Goal: Information Seeking & Learning: Learn about a topic

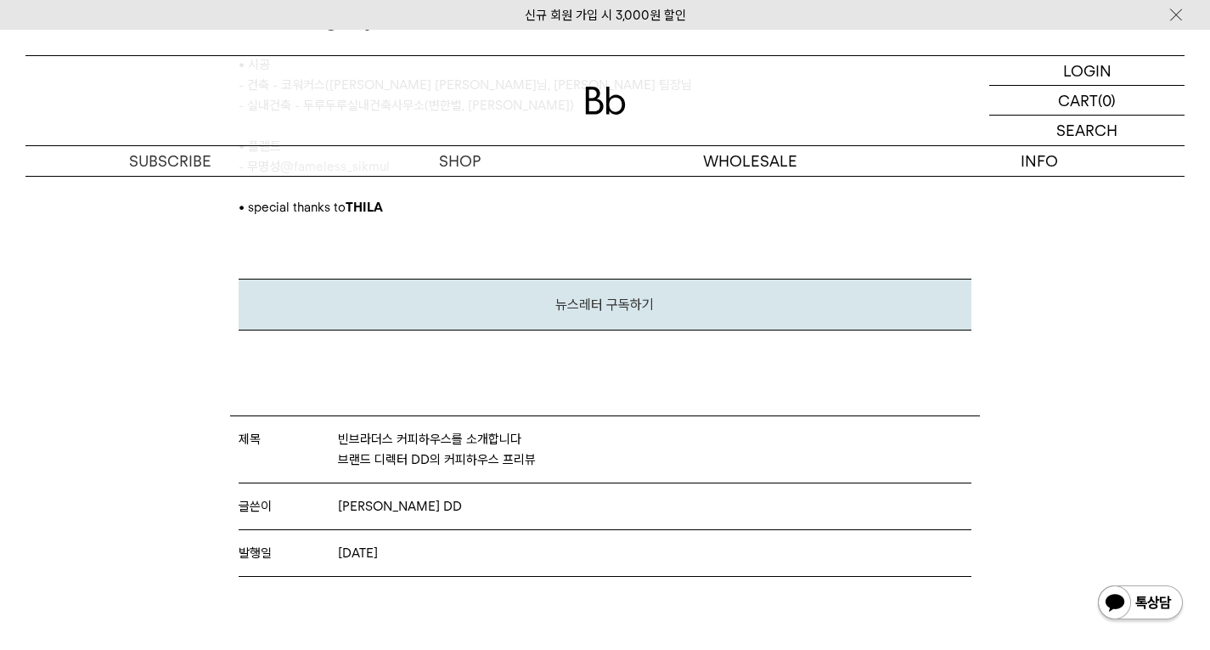
scroll to position [9340, 0]
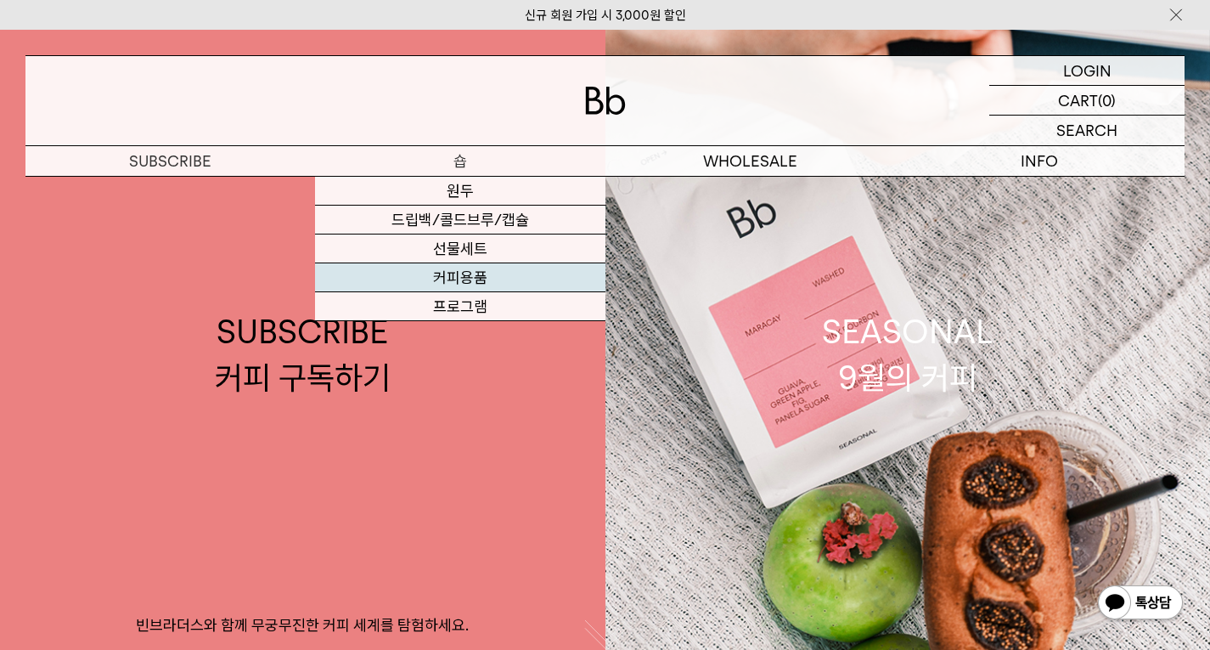
click at [447, 287] on link "커피용품" at bounding box center [460, 277] width 290 height 29
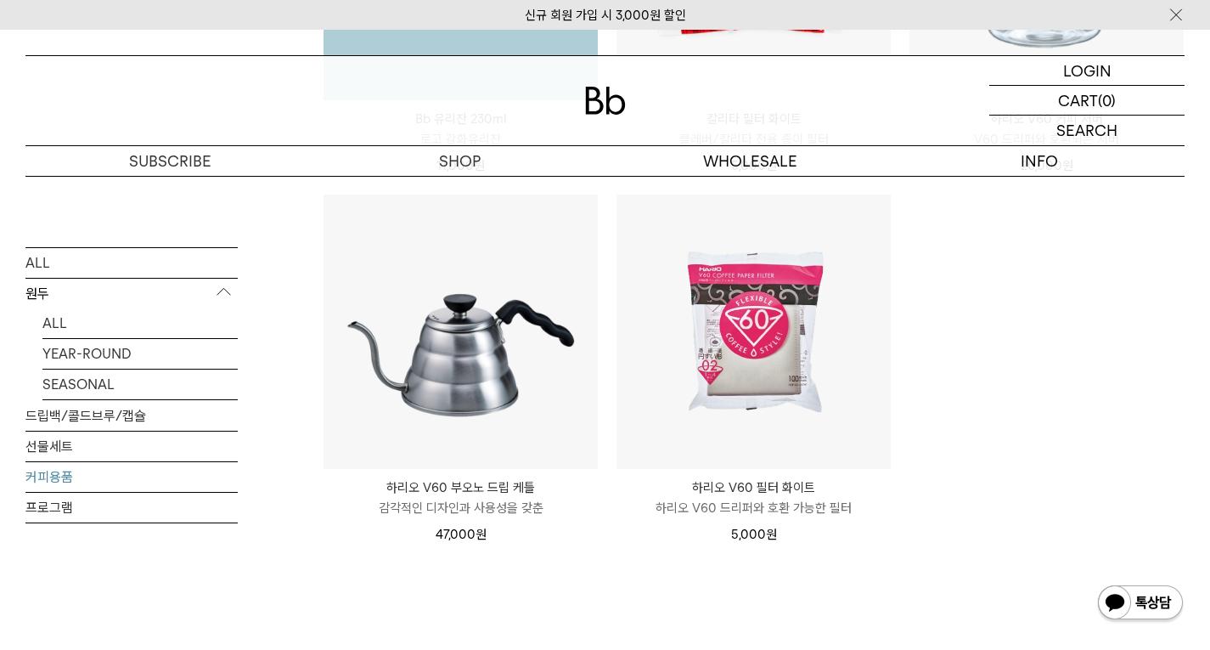
scroll to position [594, 0]
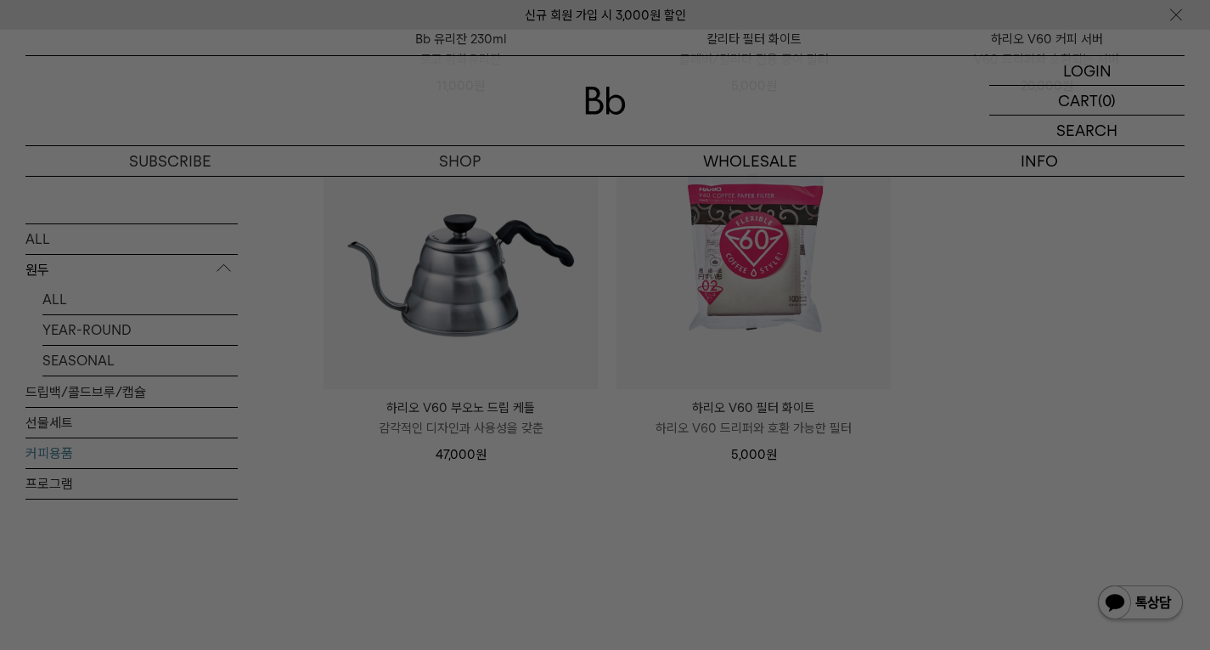
click at [458, 511] on div at bounding box center [605, 325] width 1210 height 650
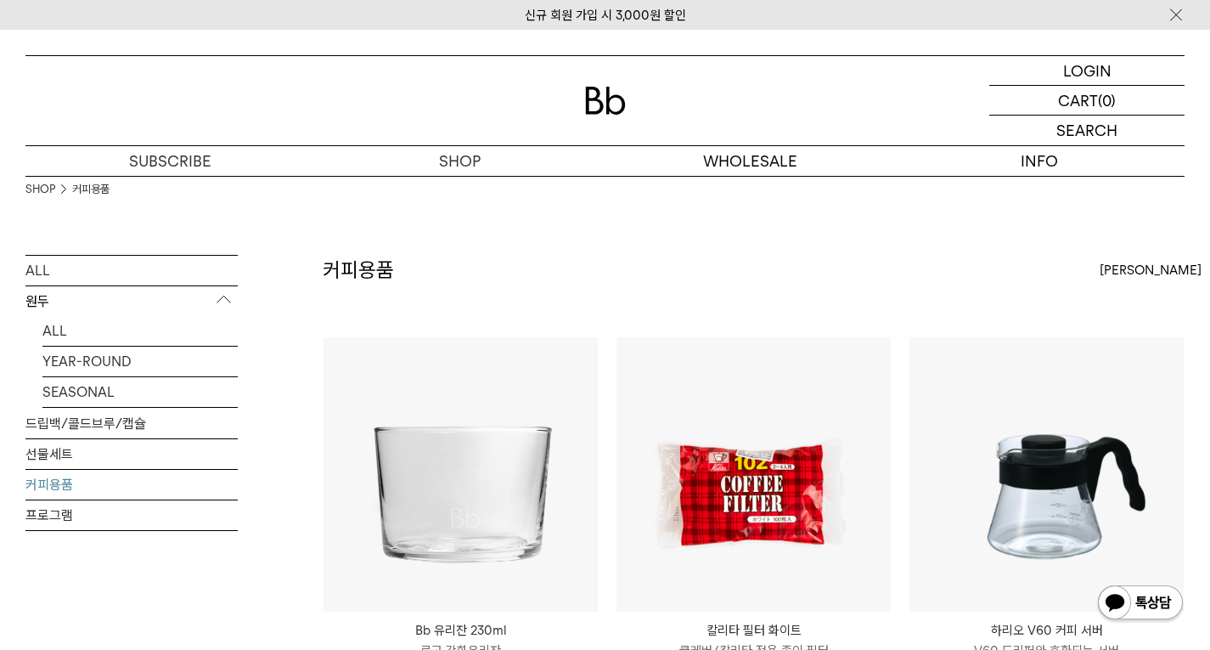
scroll to position [0, 0]
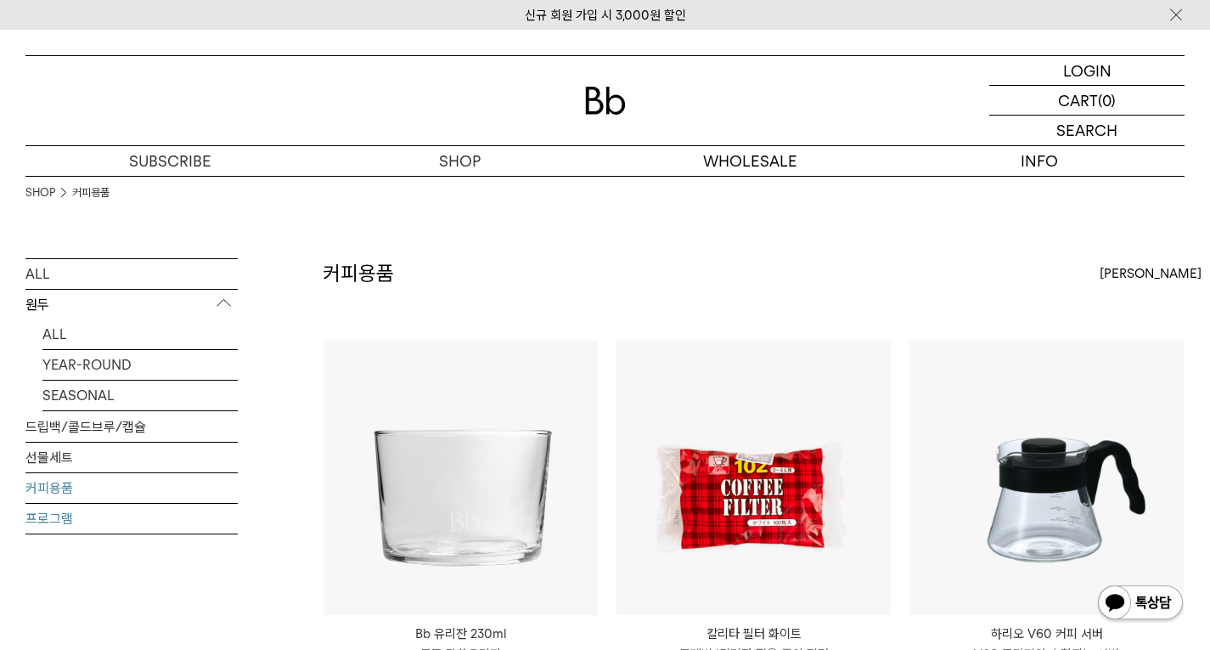
click at [124, 521] on link "프로그램" at bounding box center [131, 519] width 212 height 30
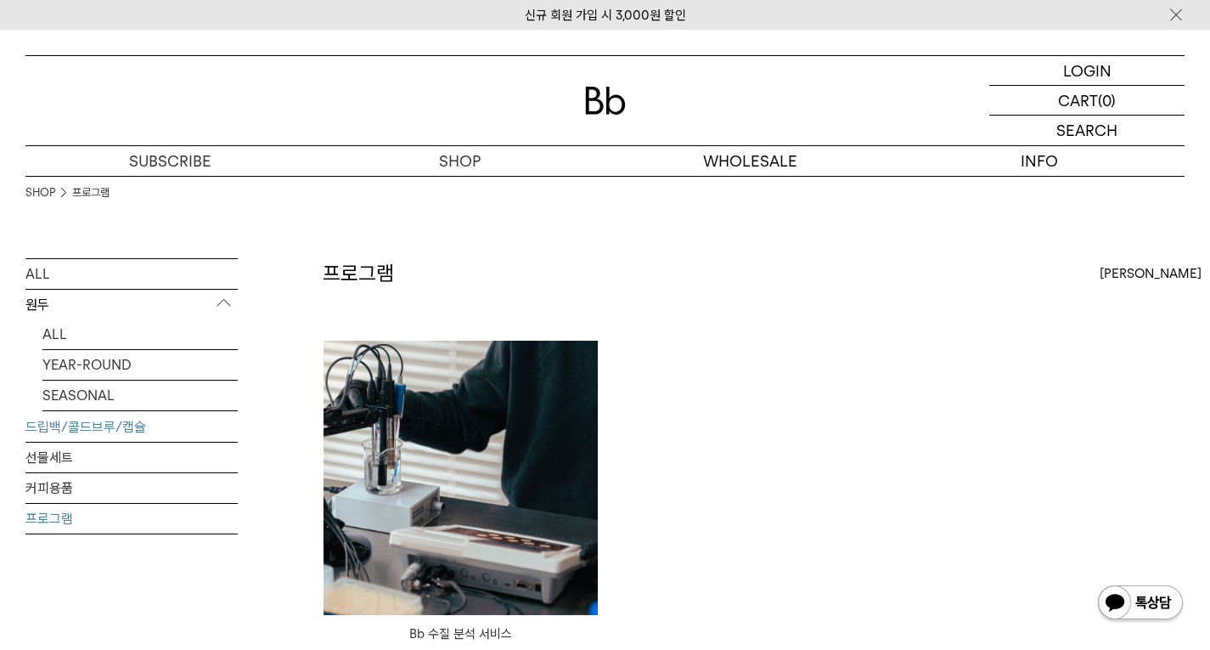
click at [110, 419] on link "드립백/콜드브루/캡슐" at bounding box center [131, 427] width 212 height 30
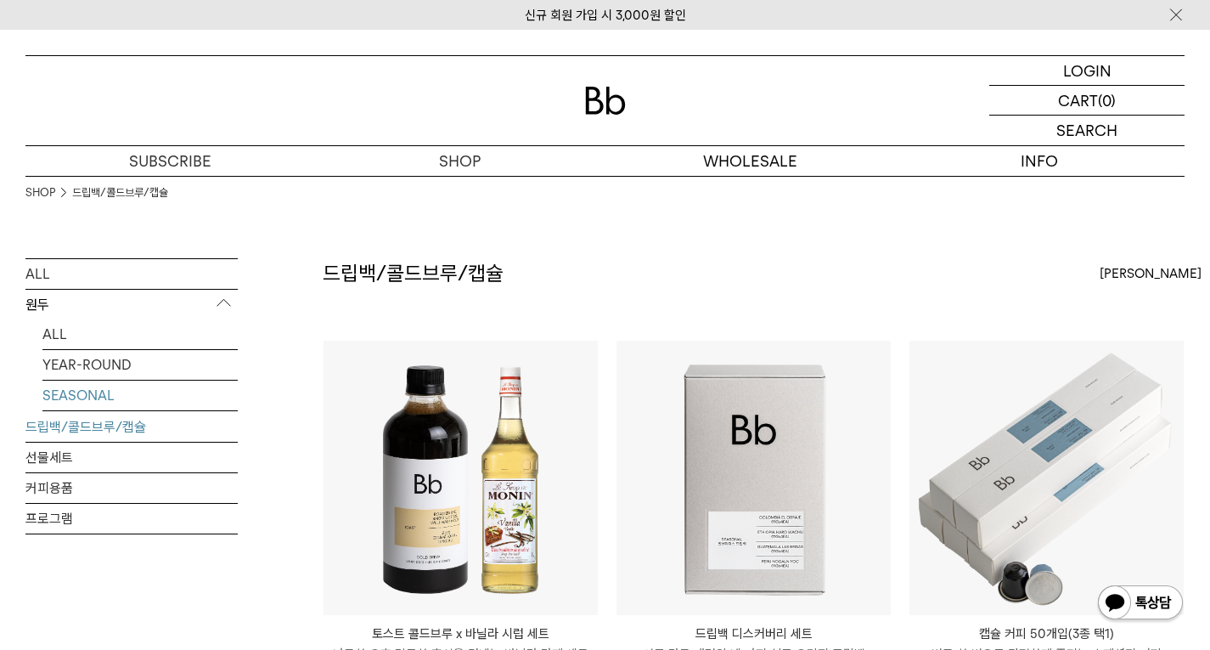
click at [143, 395] on link "SEASONAL" at bounding box center [139, 395] width 195 height 30
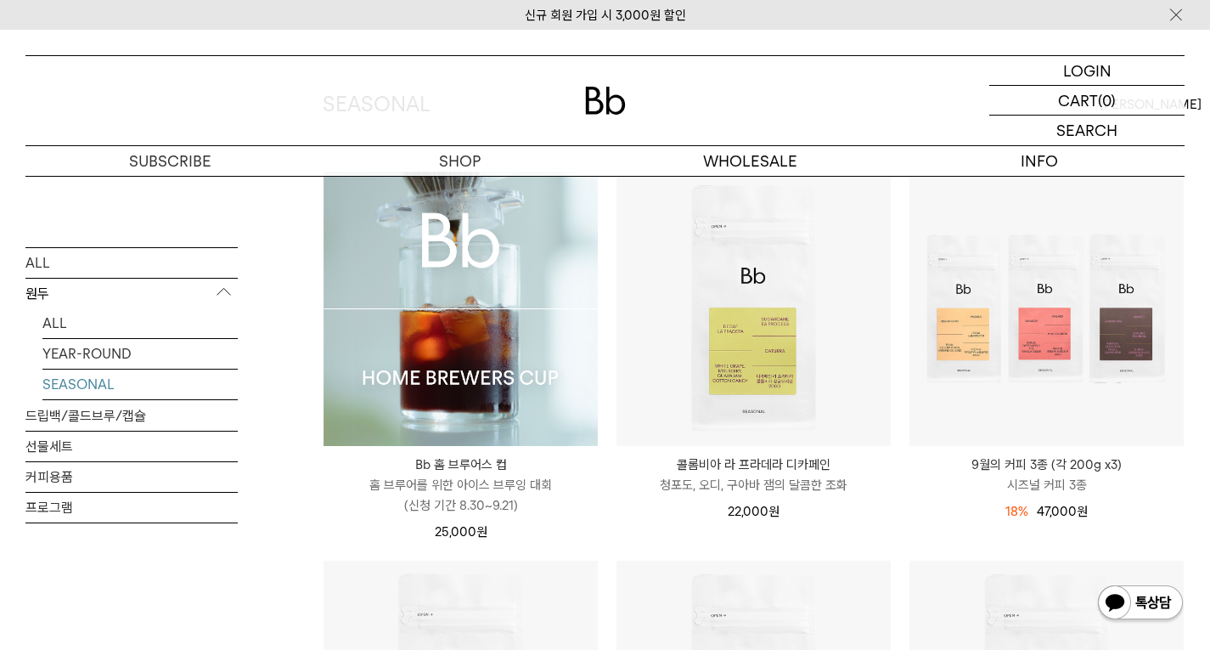
scroll to position [170, 0]
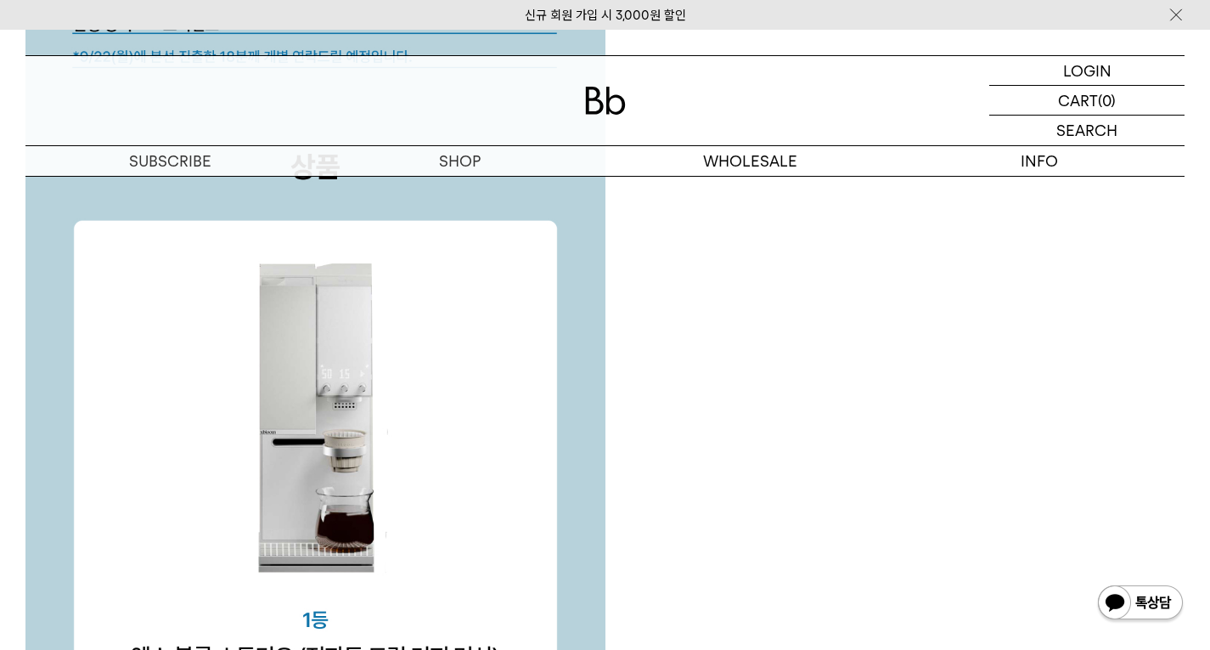
scroll to position [5180, 0]
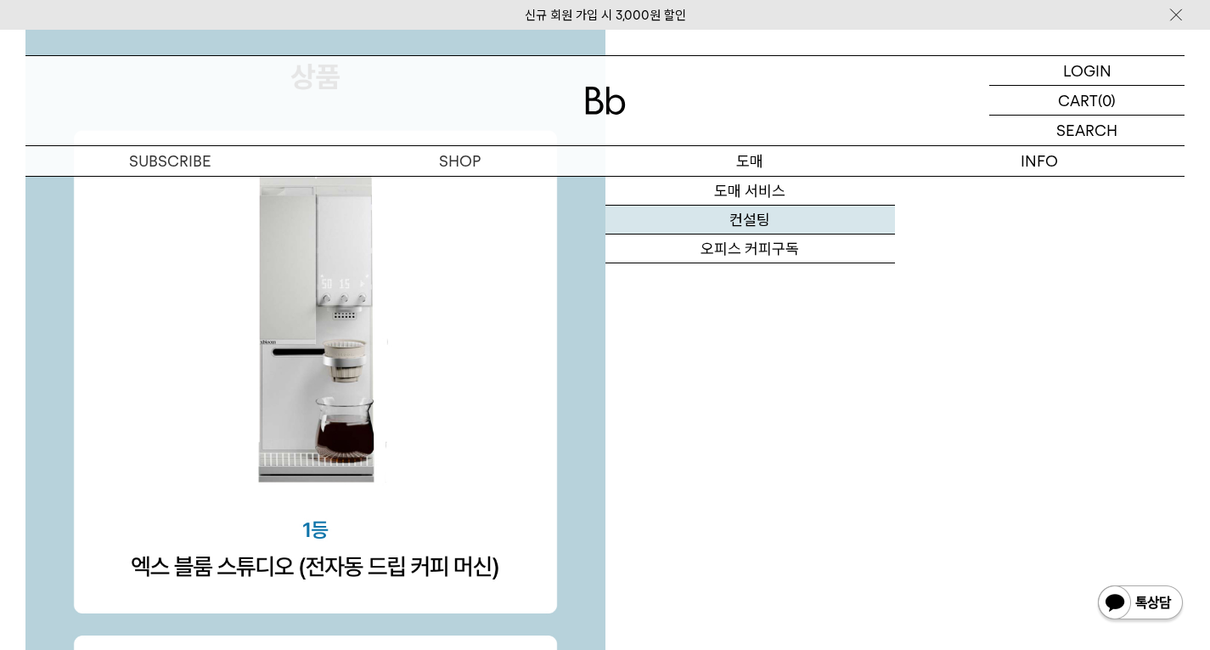
click at [732, 220] on link "컨설팅" at bounding box center [750, 219] width 290 height 29
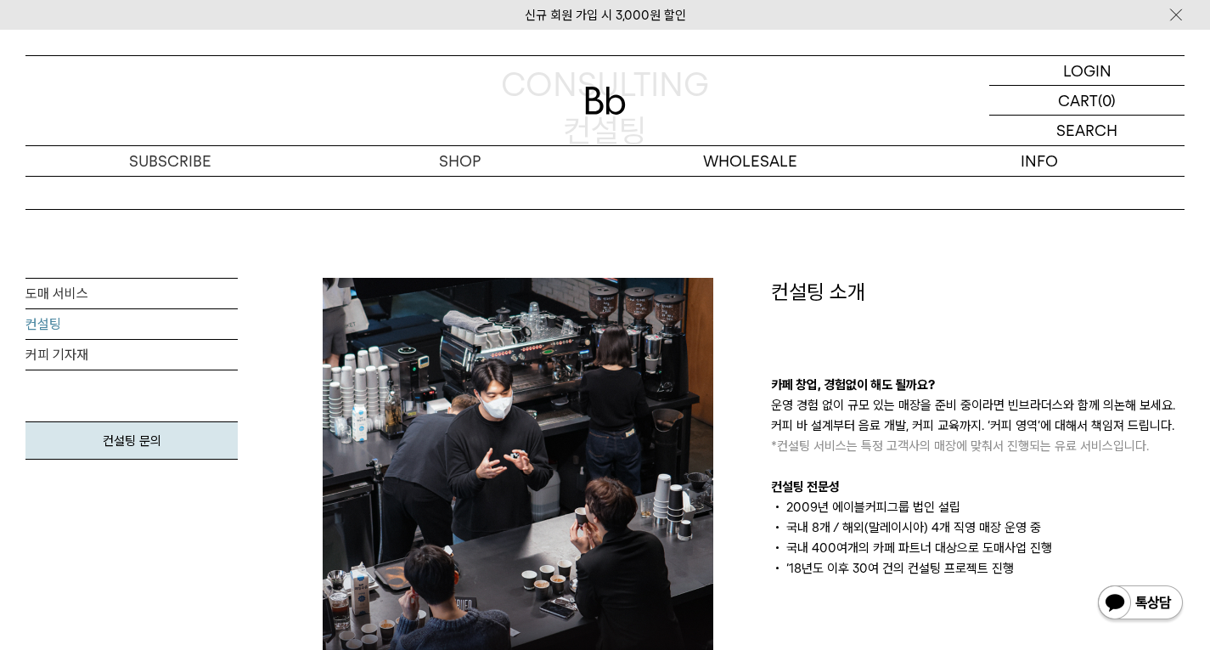
scroll to position [255, 0]
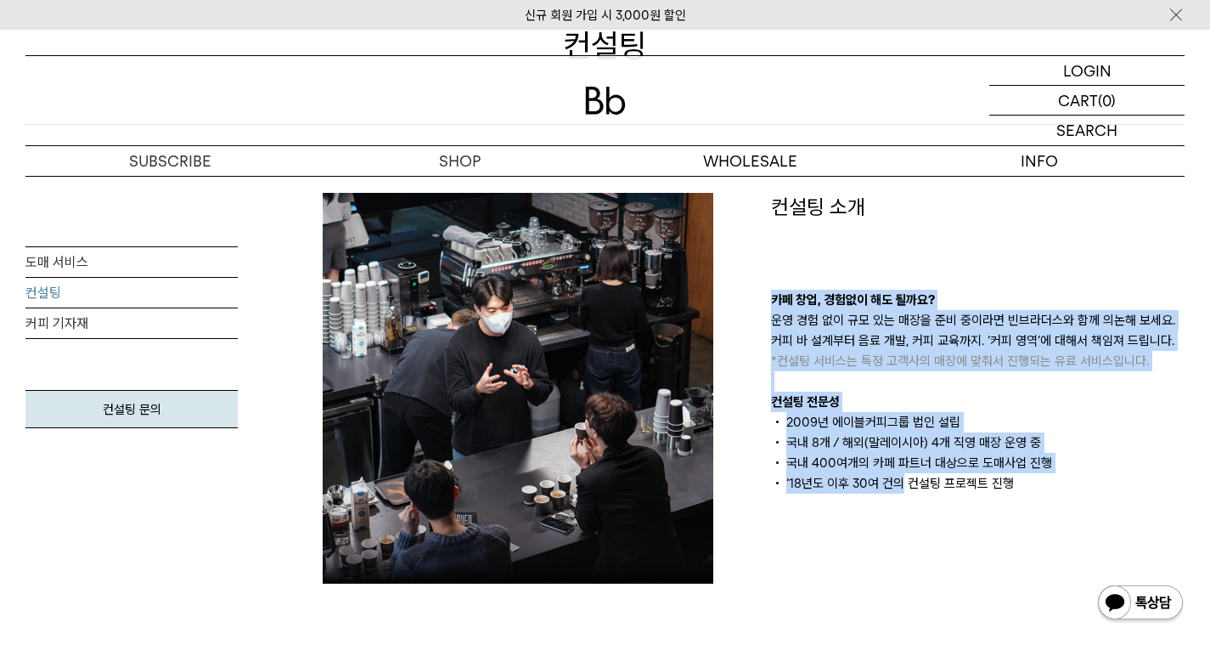
drag, startPoint x: 769, startPoint y: 225, endPoint x: 898, endPoint y: 577, distance: 374.2
click at [898, 577] on div "컨설팅 소개 카페 창업, 경험없이 해도 될까요? 운영 경험 없이 규모 있는 매장을 준비 중이라면 빈브라더스와 함께 의논해 보세요. 커피 바 설…" at bounding box center [978, 388] width 448 height 391
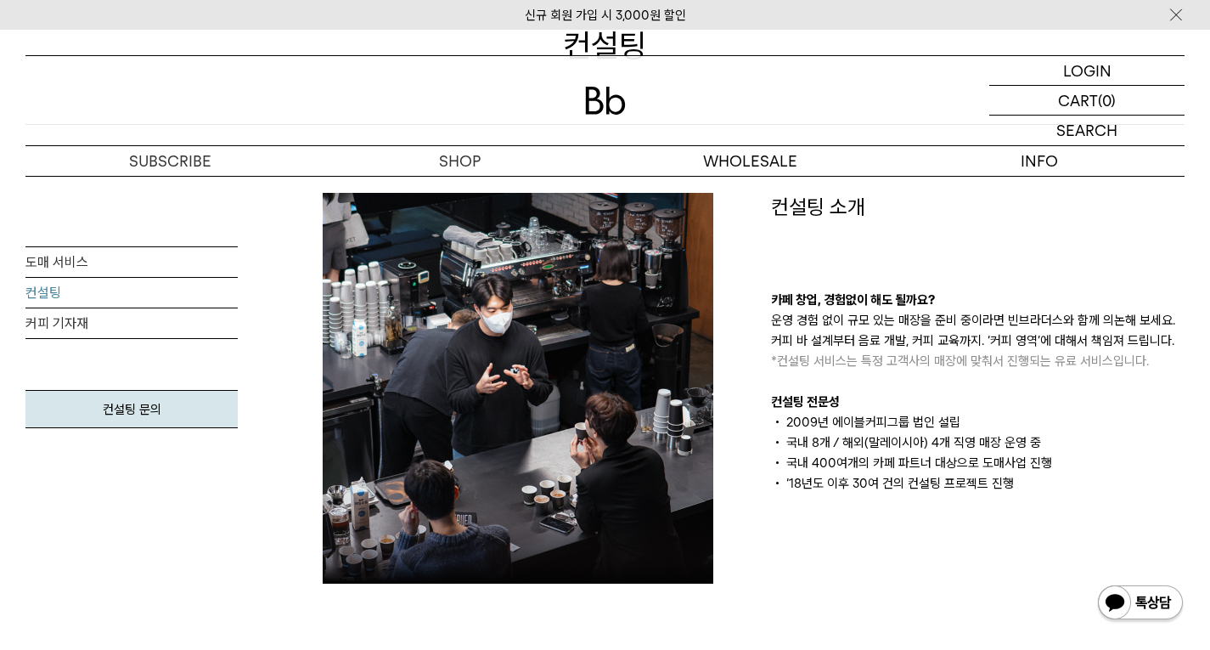
click at [1080, 502] on div "컨설팅 소개 카페 창업, 경험없이 해도 될까요? 운영 경험 없이 규모 있는 매장을 준비 중이라면 빈브라더스와 함께 의논해 보세요. 커피 바 설…" at bounding box center [978, 388] width 448 height 391
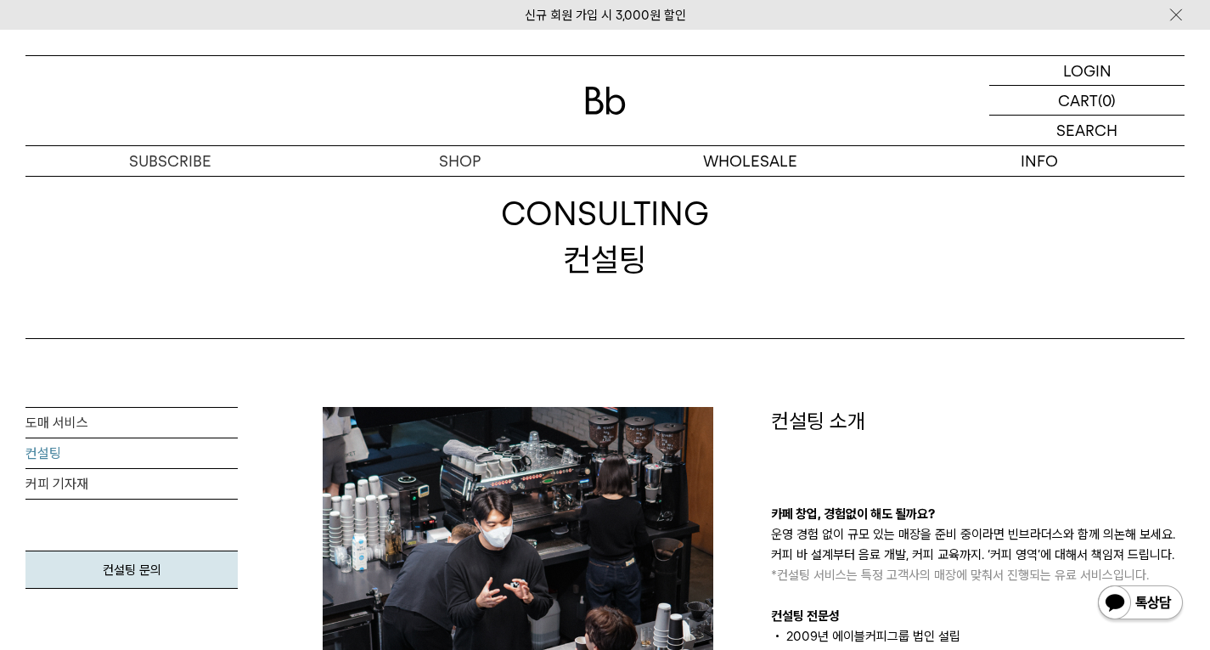
scroll to position [0, 0]
